Goal: Navigation & Orientation: Go to known website

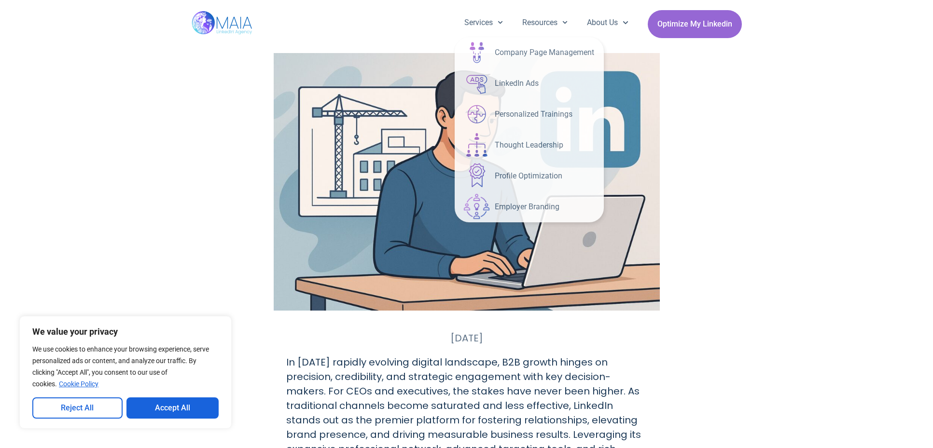
click at [231, 22] on img at bounding box center [223, 24] width 62 height 48
